Goal: Transaction & Acquisition: Purchase product/service

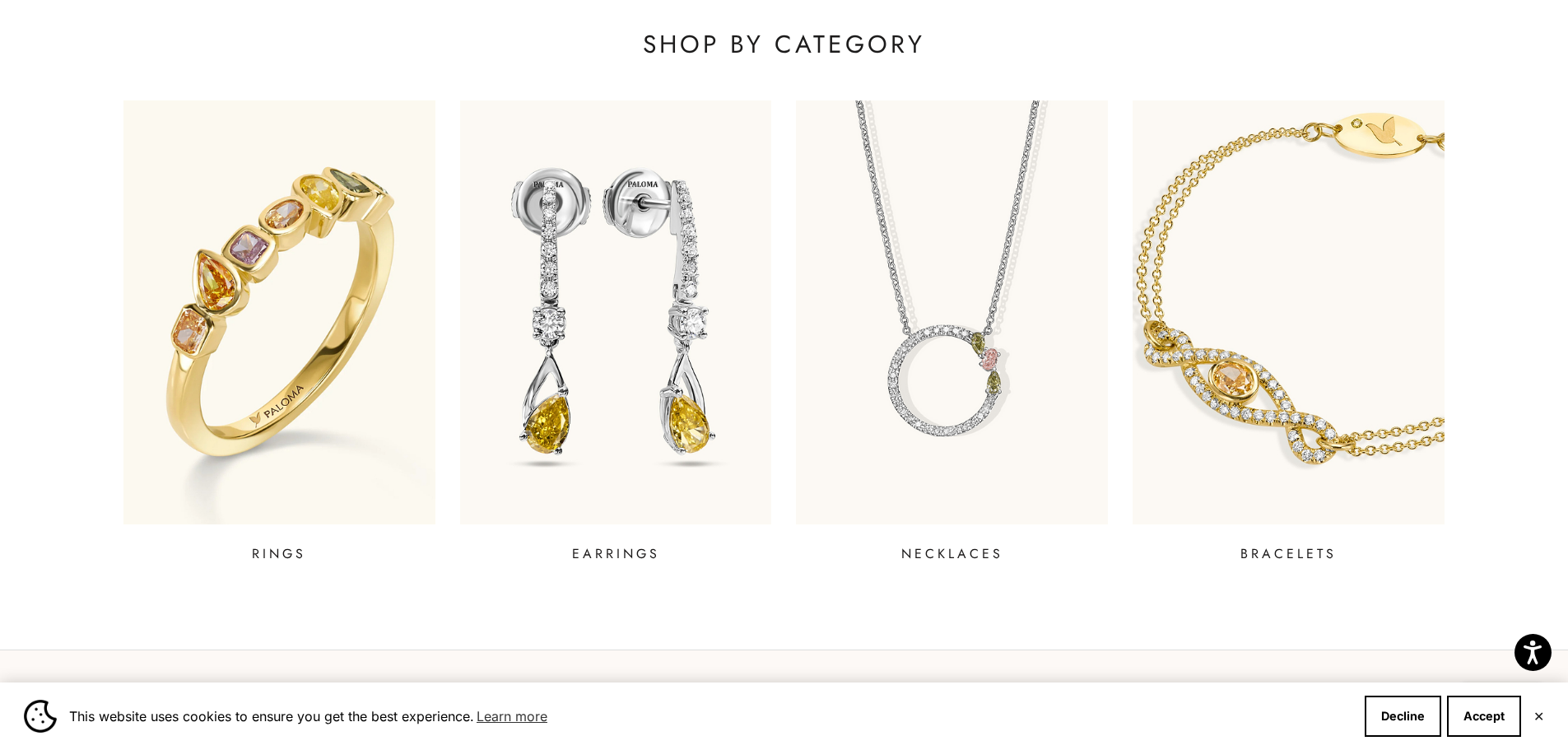
scroll to position [741, 0]
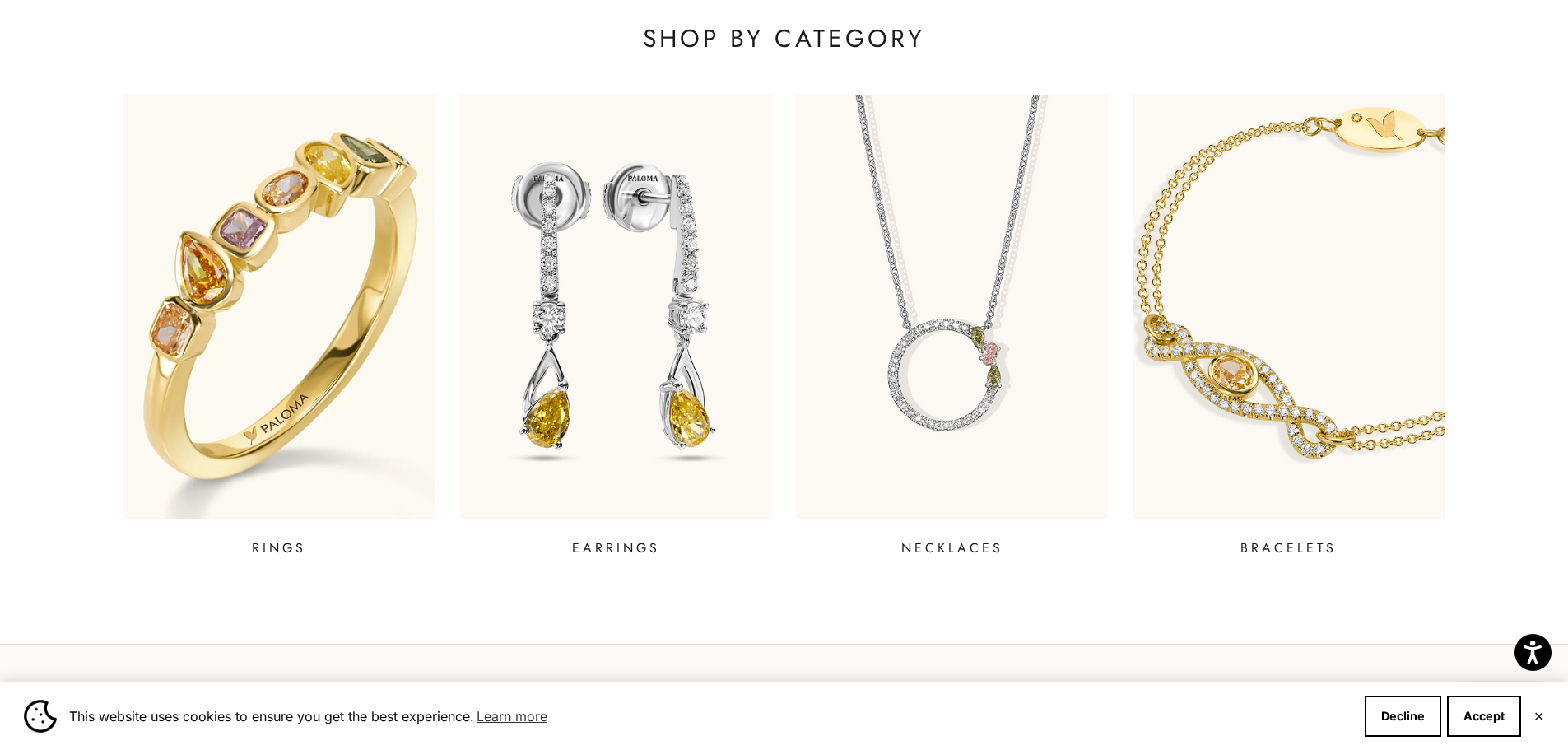
click at [234, 238] on img at bounding box center [280, 306] width 375 height 508
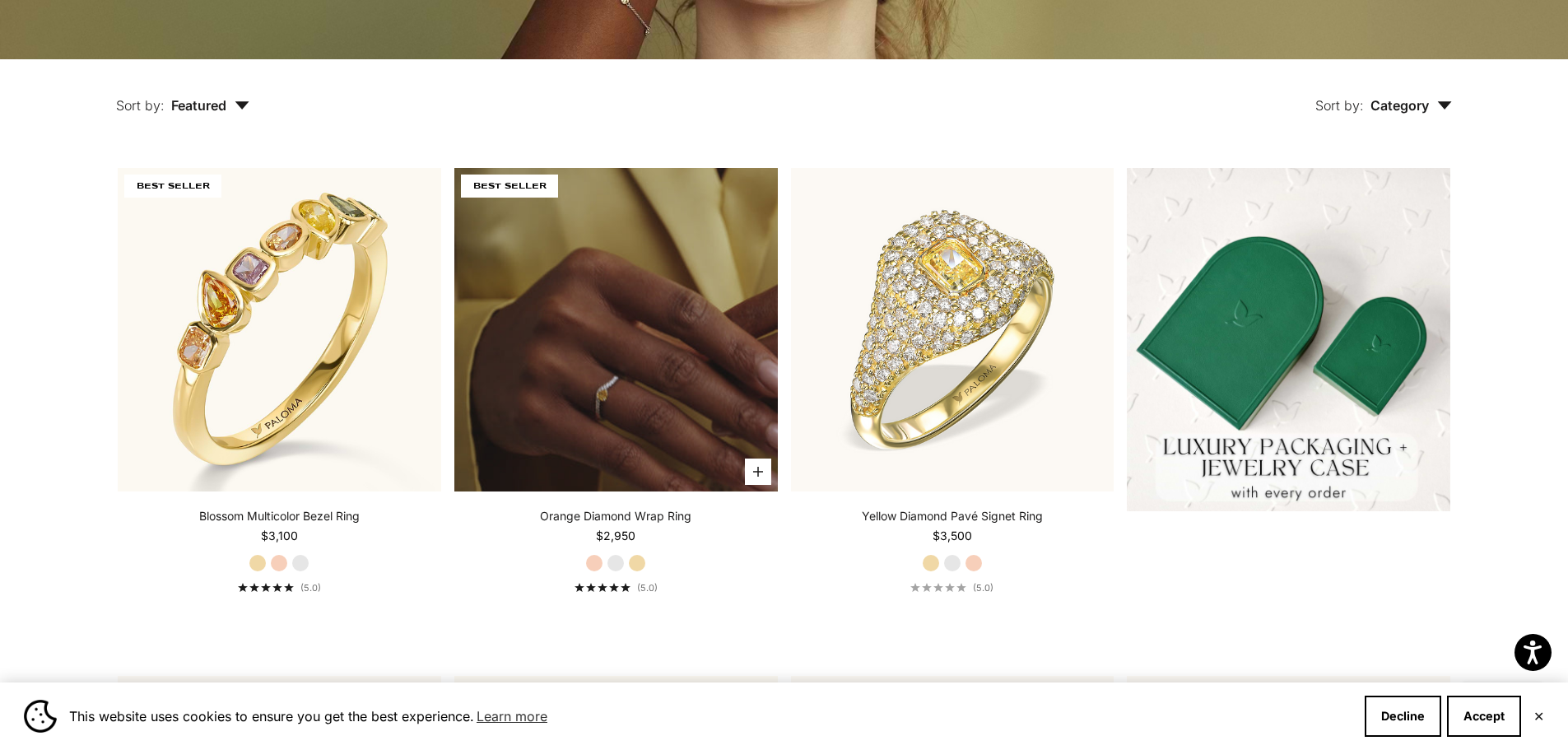
scroll to position [412, 0]
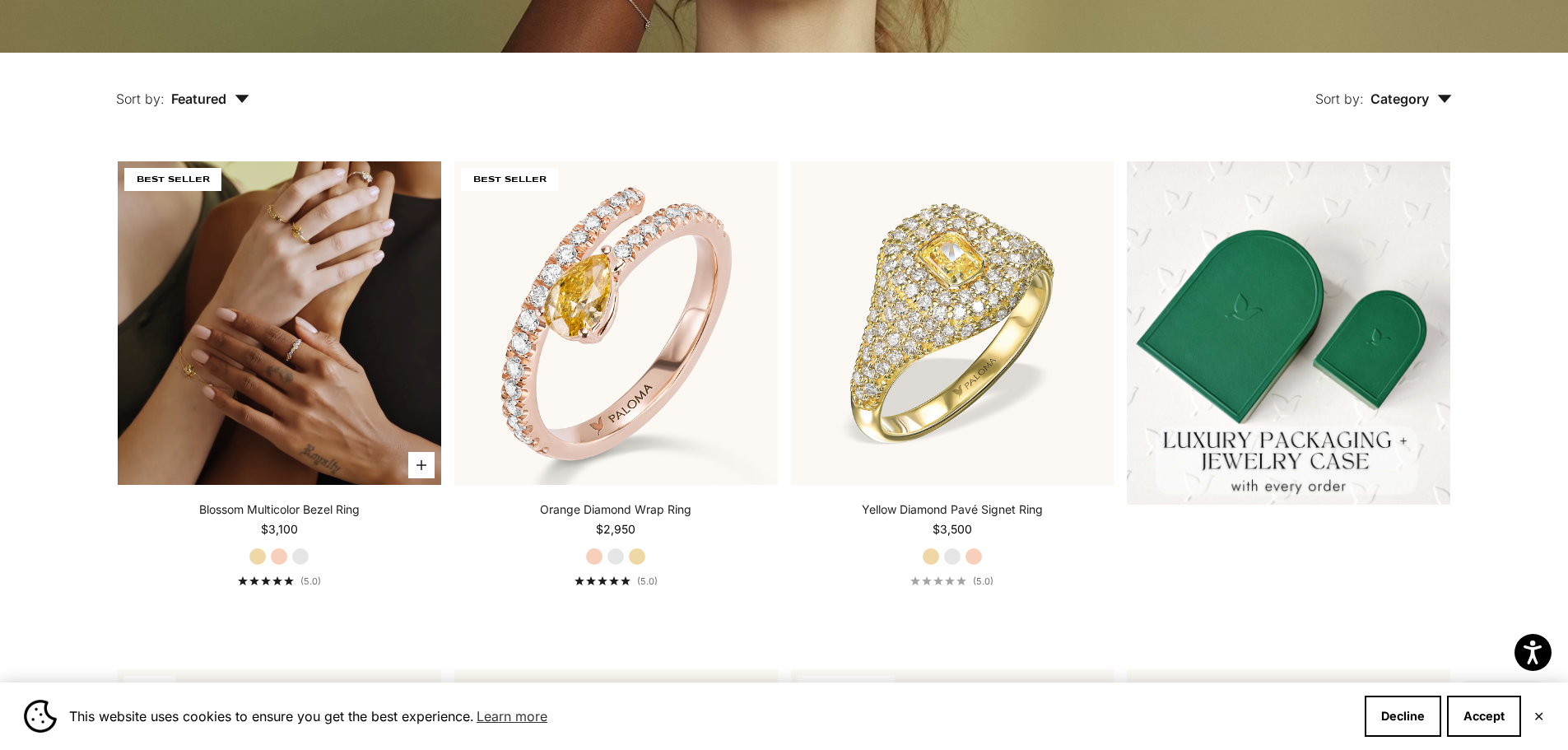
click at [376, 332] on video "#YellowGold\a#RoseGold\a#WhiteGold" at bounding box center [280, 323] width 324 height 323
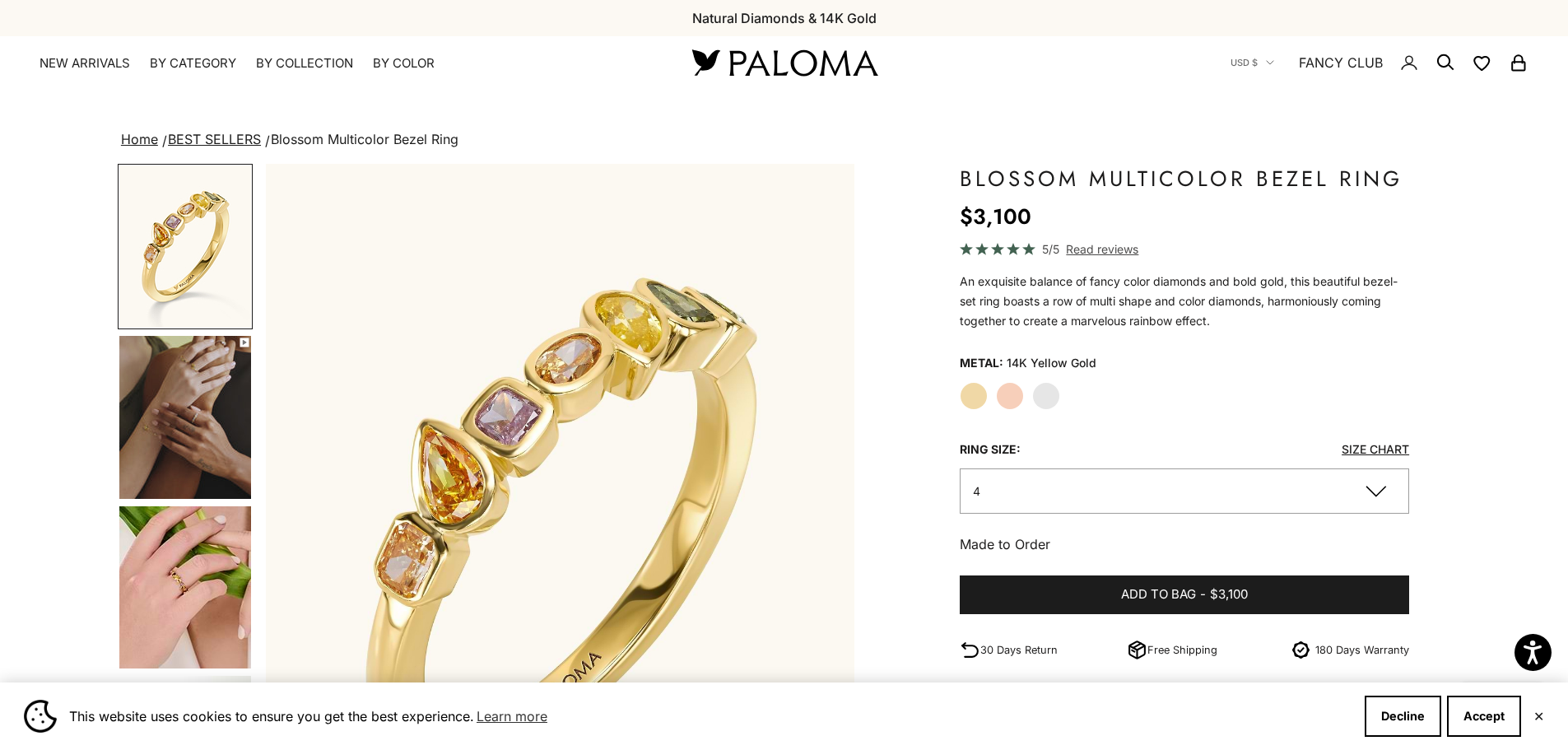
click at [1003, 392] on label "Rose Gold" at bounding box center [1010, 396] width 28 height 28
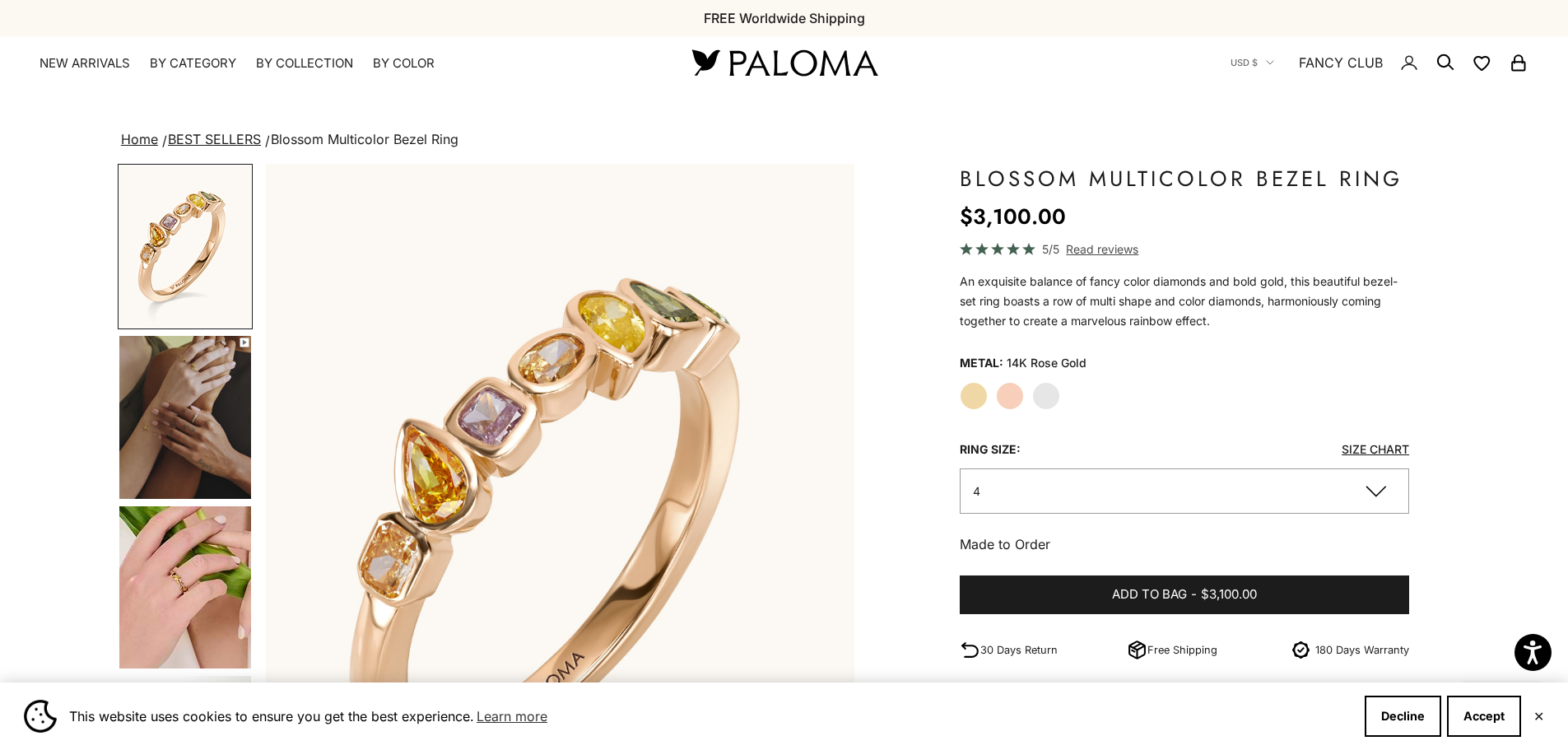
click at [1044, 375] on variant-option-value "14K Rose Gold" at bounding box center [1046, 363] width 80 height 25
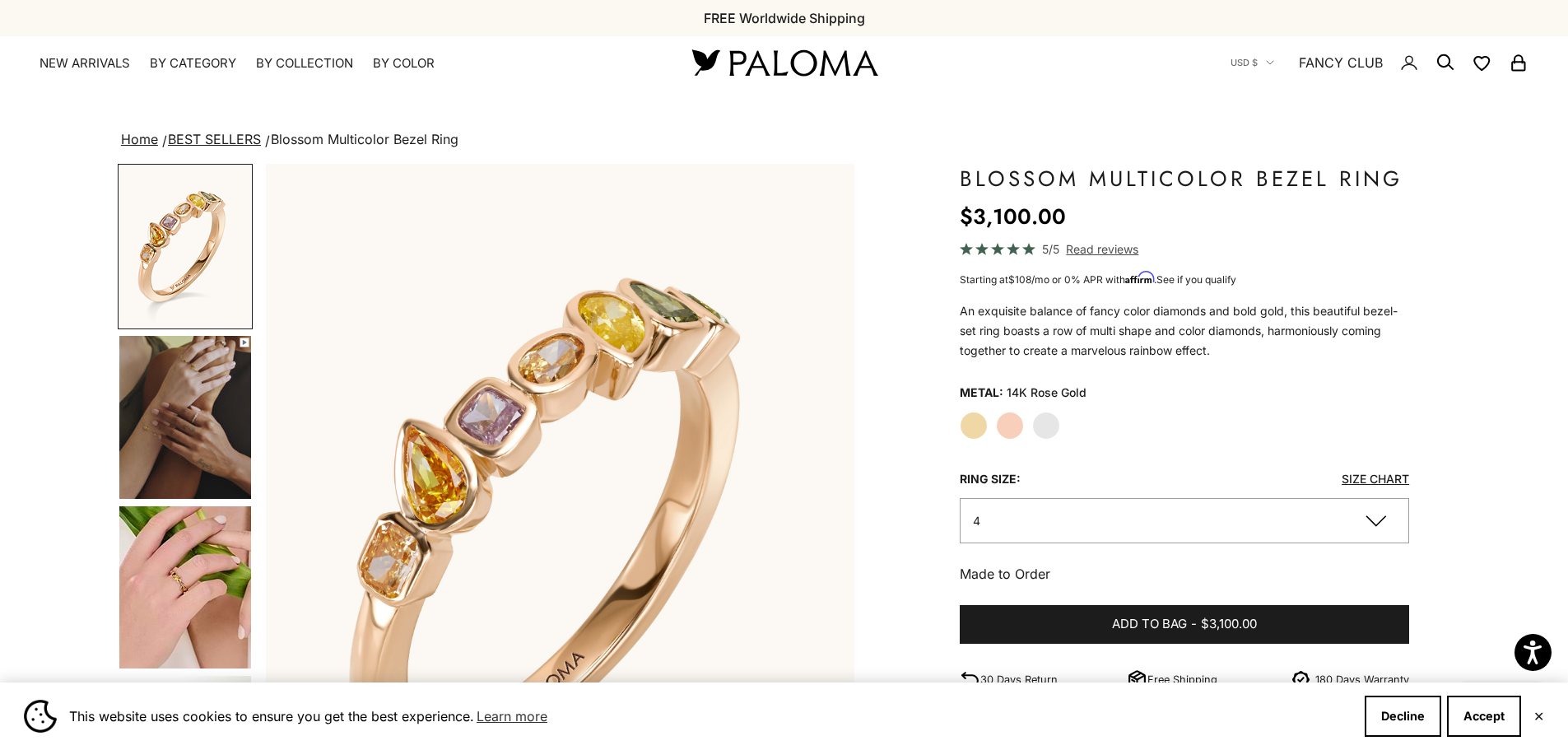
click at [1047, 414] on label "White Gold" at bounding box center [1046, 426] width 28 height 28
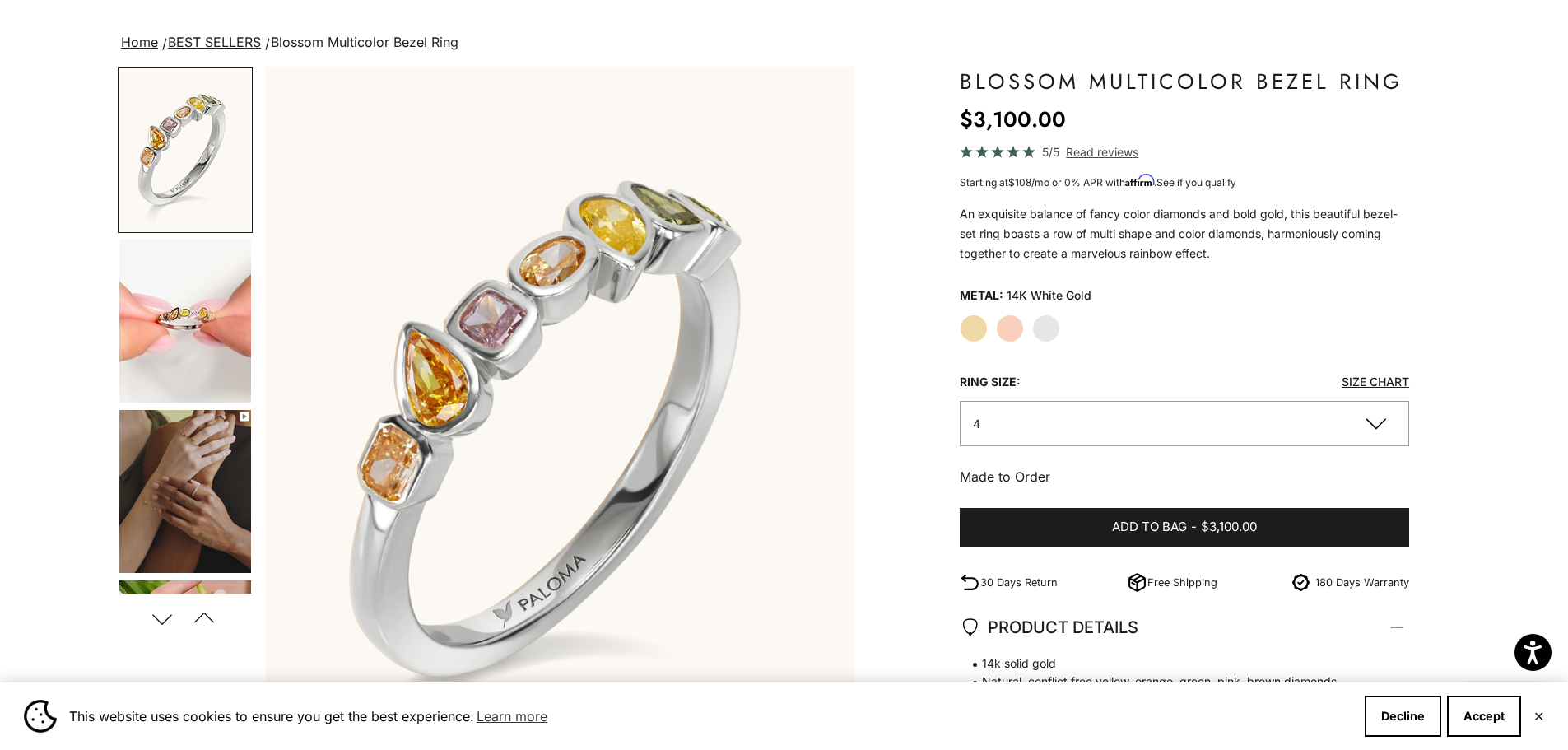
scroll to position [247, 0]
